Goal: Find specific page/section: Find specific page/section

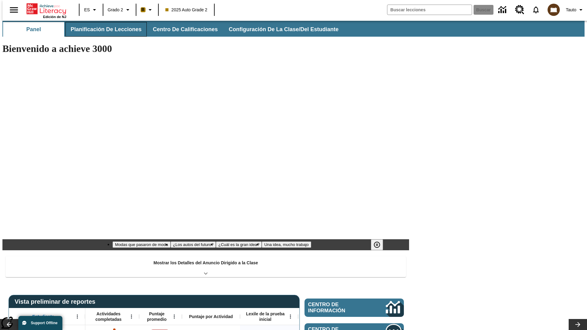
click at [102, 29] on span "Planificación de lecciones" at bounding box center [106, 29] width 71 height 7
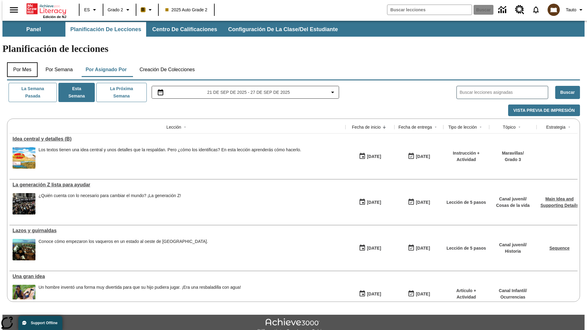
click at [20, 62] on button "Por mes" at bounding box center [22, 69] width 31 height 15
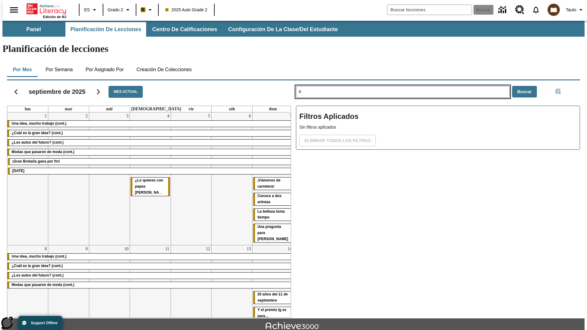
type input "K"
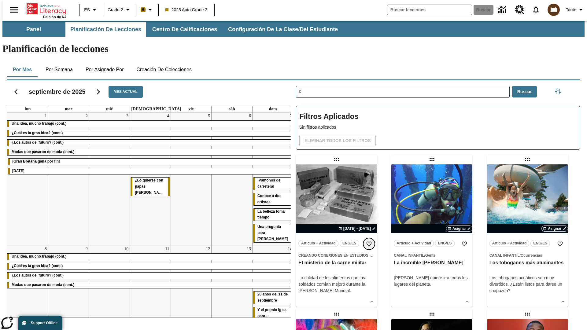
click at [369, 241] on icon "Añadir a mis Favoritas" at bounding box center [369, 244] width 6 height 6
click at [44, 8] on icon "Portada" at bounding box center [47, 9] width 41 height 12
